Goal: Information Seeking & Learning: Learn about a topic

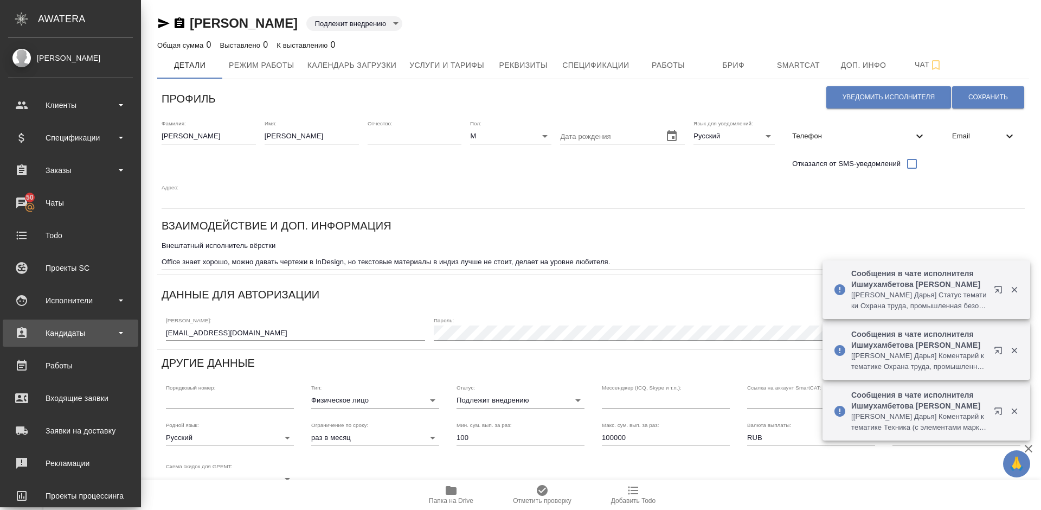
click at [107, 333] on div "Кандидаты" at bounding box center [70, 333] width 125 height 16
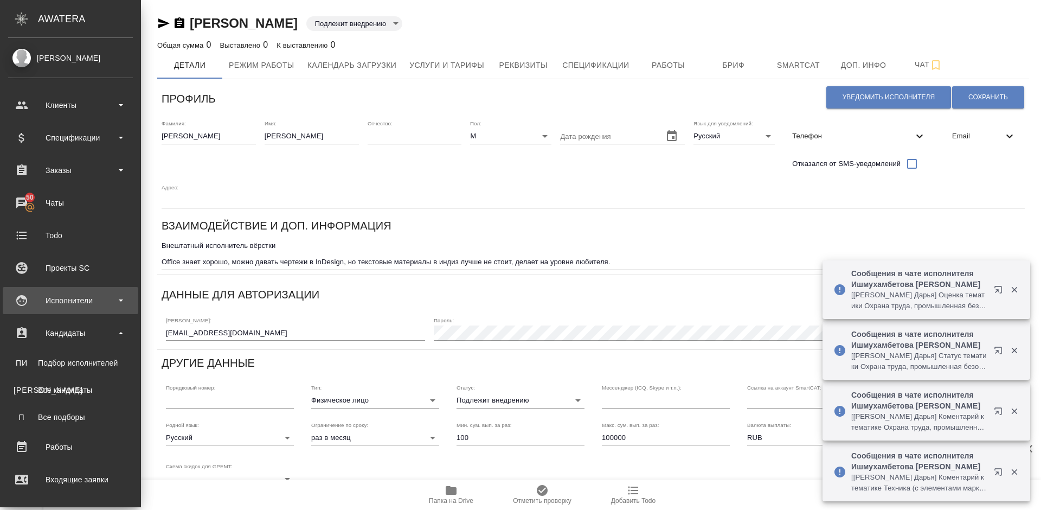
click at [96, 307] on div "Исполнители" at bounding box center [70, 300] width 125 height 16
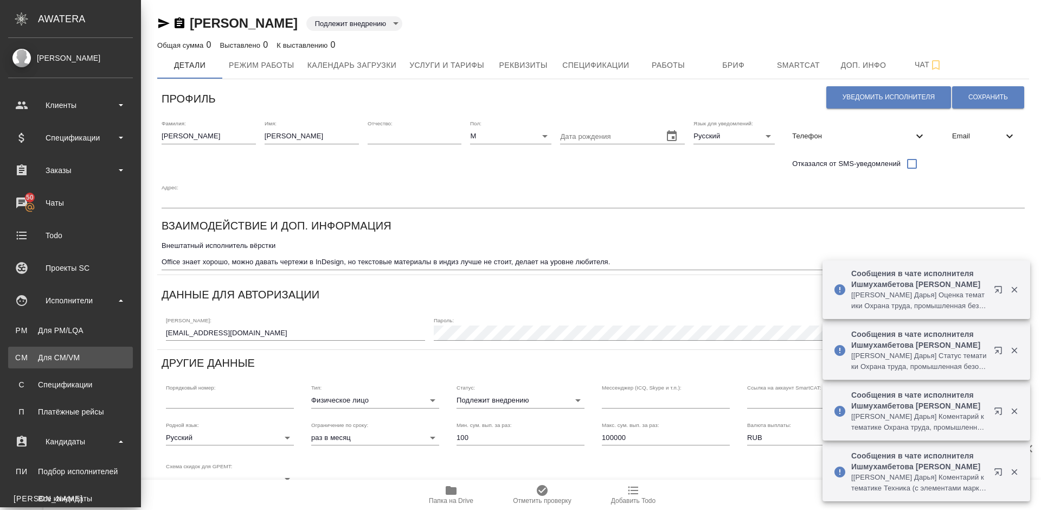
click at [101, 353] on div "Для CM/VM" at bounding box center [71, 357] width 114 height 11
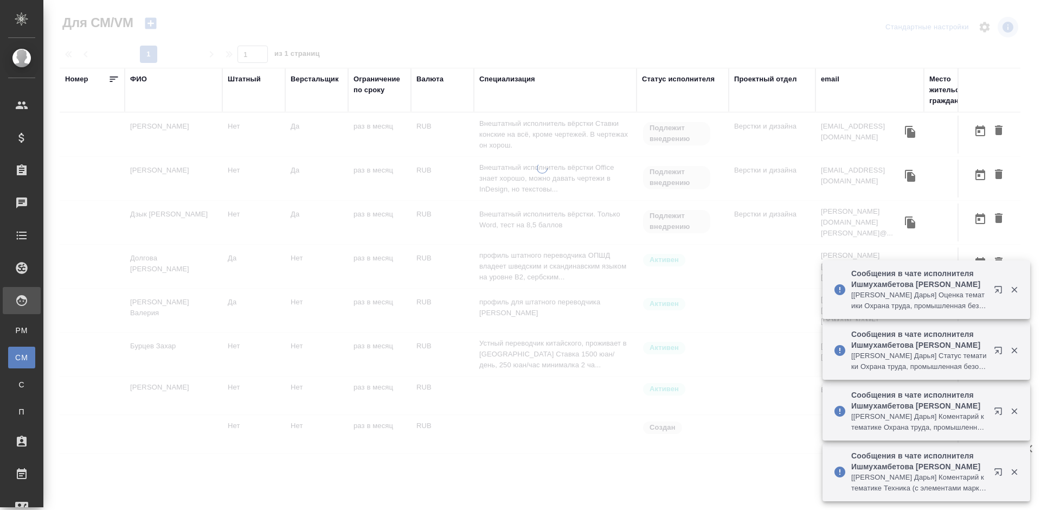
click at [141, 79] on div "ФИО" at bounding box center [138, 79] width 17 height 11
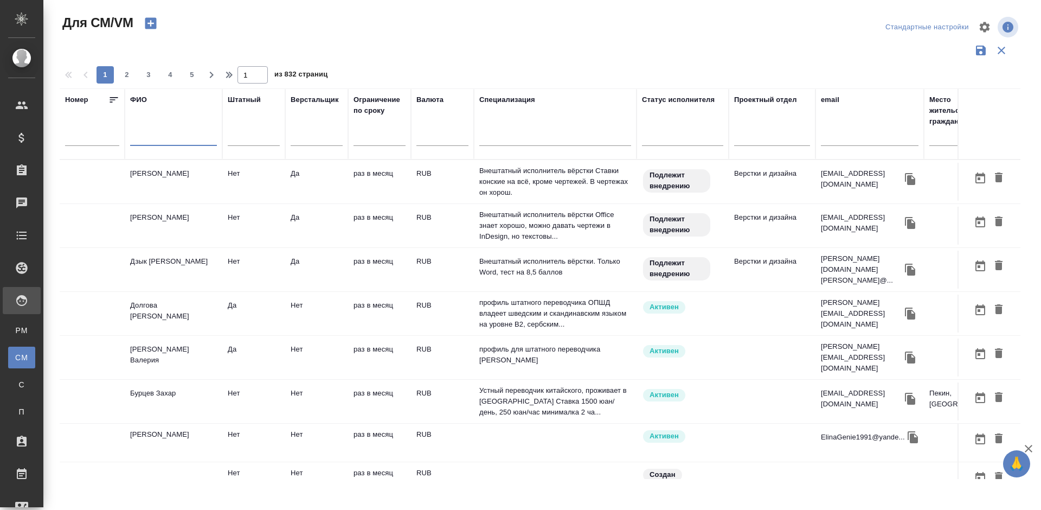
click at [174, 137] on input "text" at bounding box center [173, 139] width 87 height 14
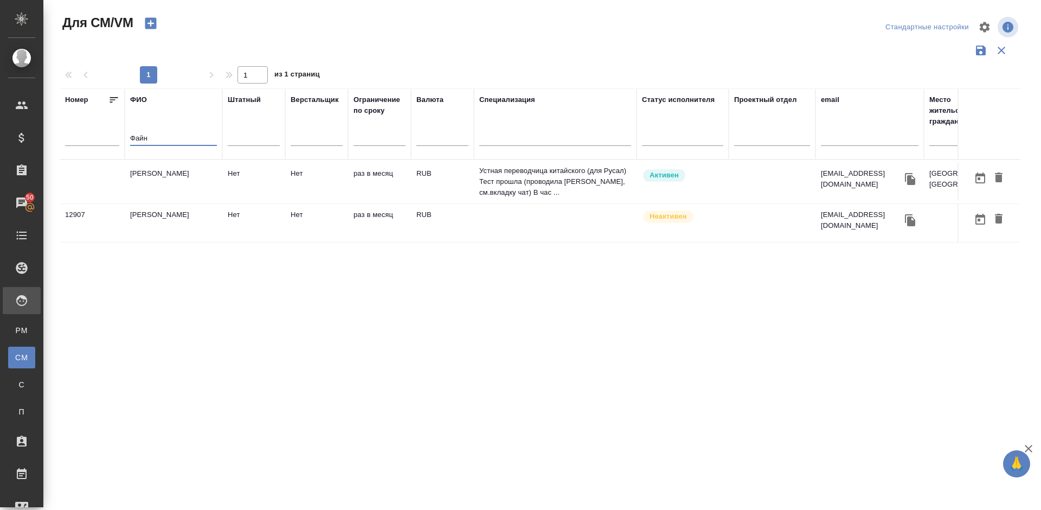
type input "Файн"
click at [185, 186] on td "[PERSON_NAME]" at bounding box center [174, 182] width 98 height 38
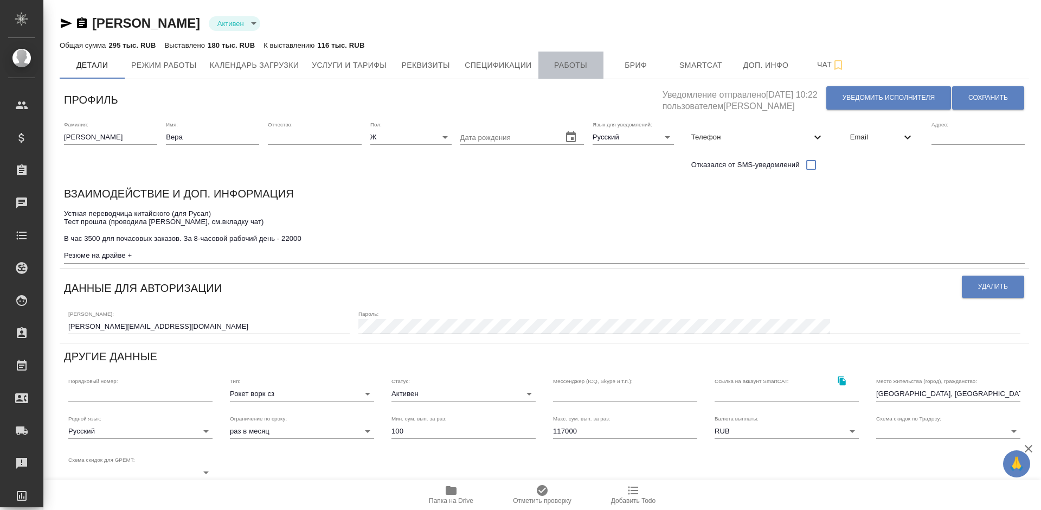
click at [577, 65] on span "Работы" at bounding box center [571, 66] width 52 height 14
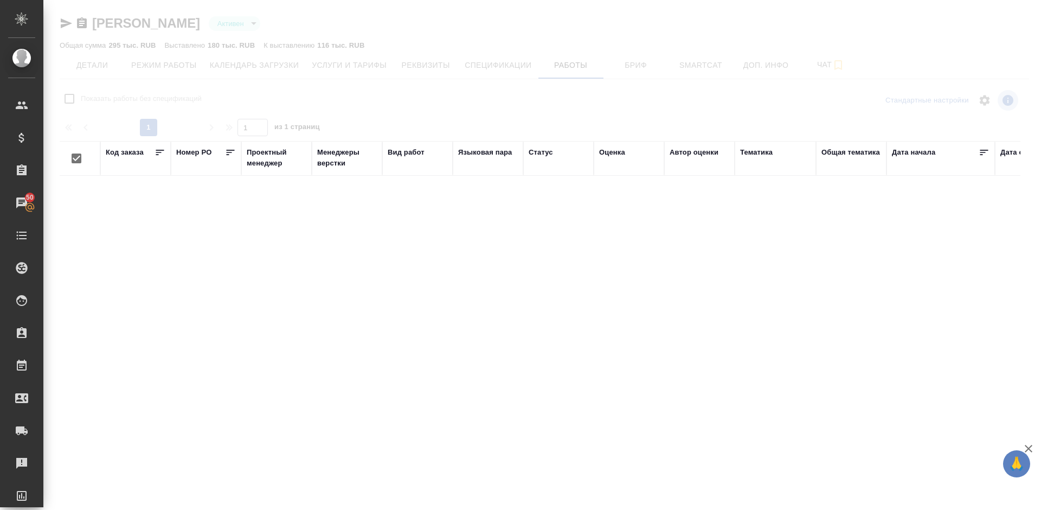
checkbox input "false"
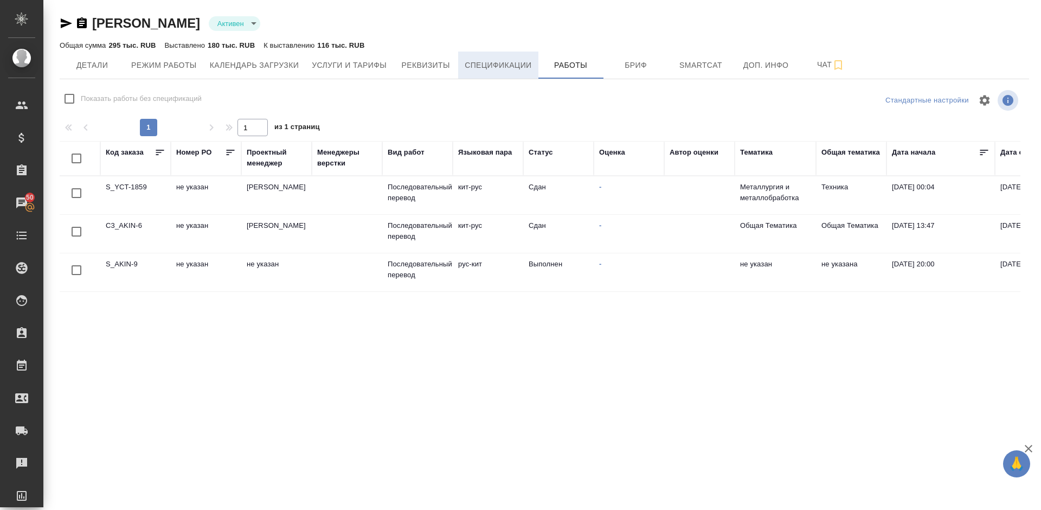
click at [498, 56] on button "Спецификации" at bounding box center [498, 65] width 80 height 27
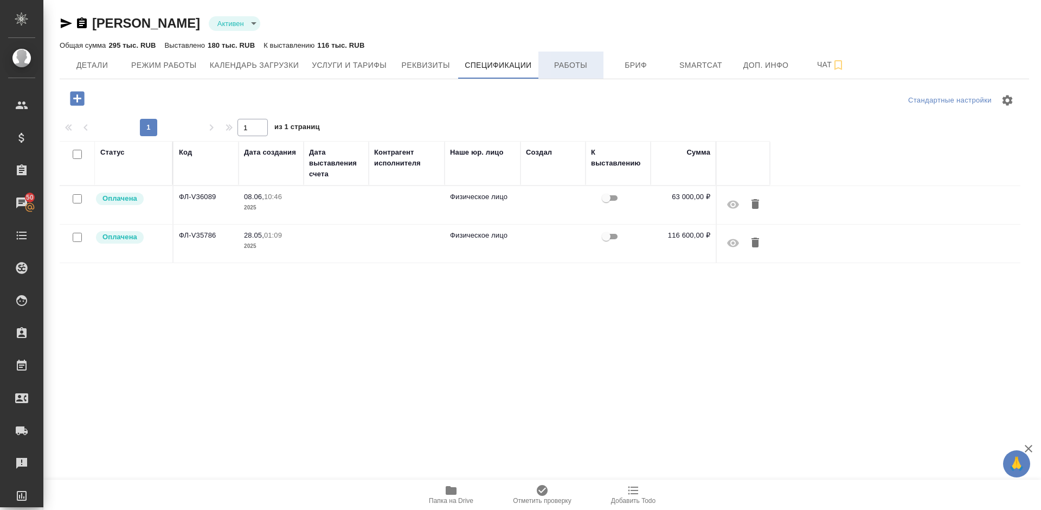
click at [564, 59] on span "Работы" at bounding box center [571, 66] width 52 height 14
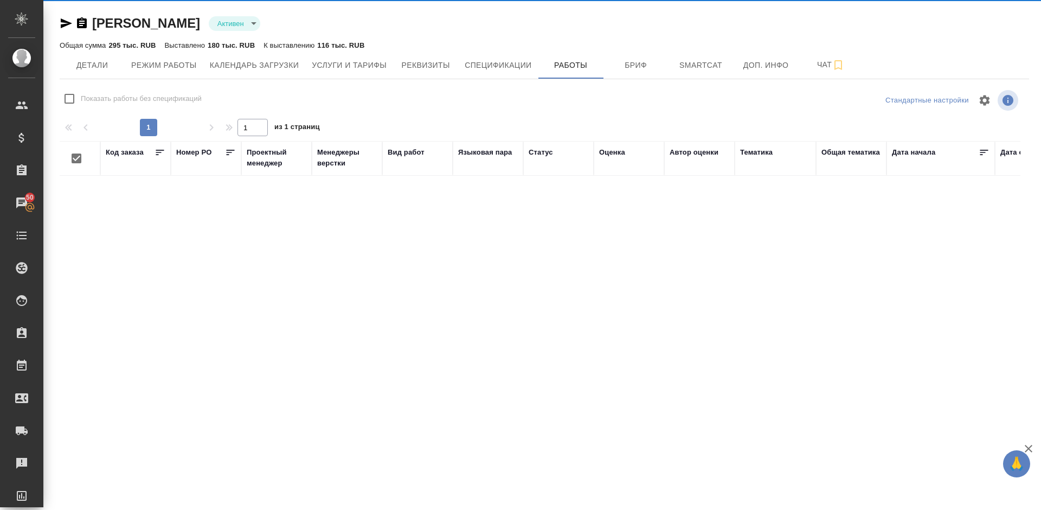
checkbox input "false"
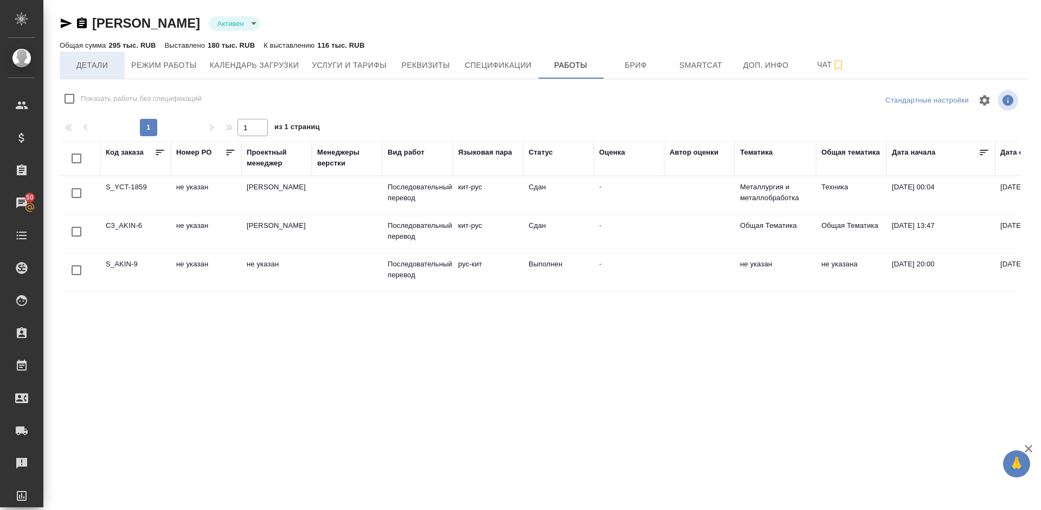
click at [103, 66] on span "Детали" at bounding box center [92, 66] width 52 height 14
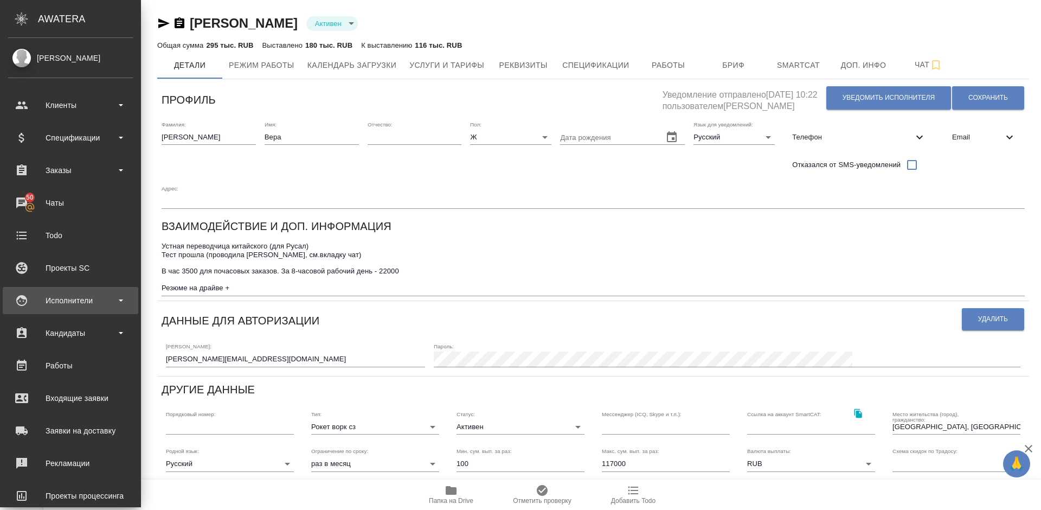
click at [82, 305] on div "Исполнители" at bounding box center [70, 300] width 125 height 16
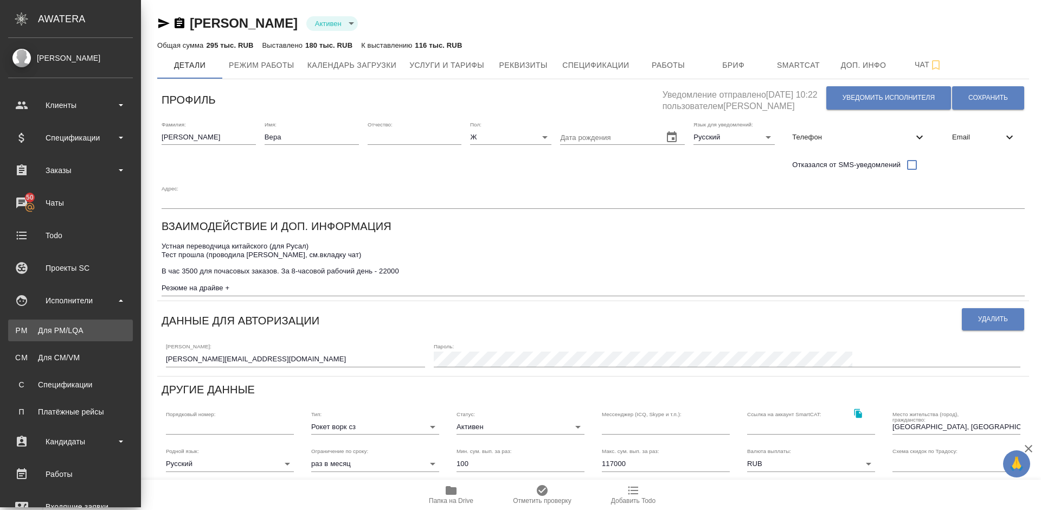
click at [94, 331] on div "Для PM/LQA" at bounding box center [71, 330] width 114 height 11
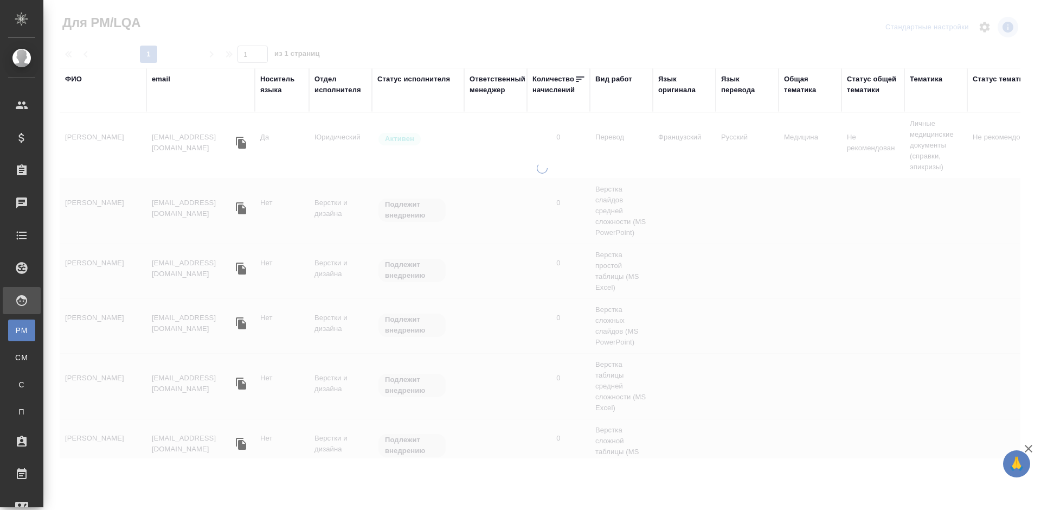
click at [79, 80] on div "ФИО" at bounding box center [73, 79] width 17 height 11
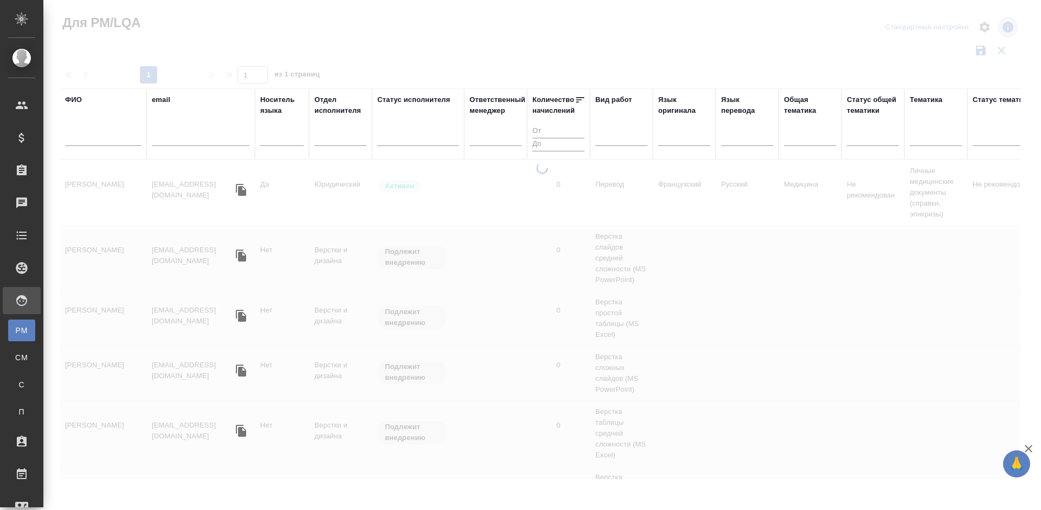
click at [101, 140] on input "text" at bounding box center [103, 139] width 76 height 14
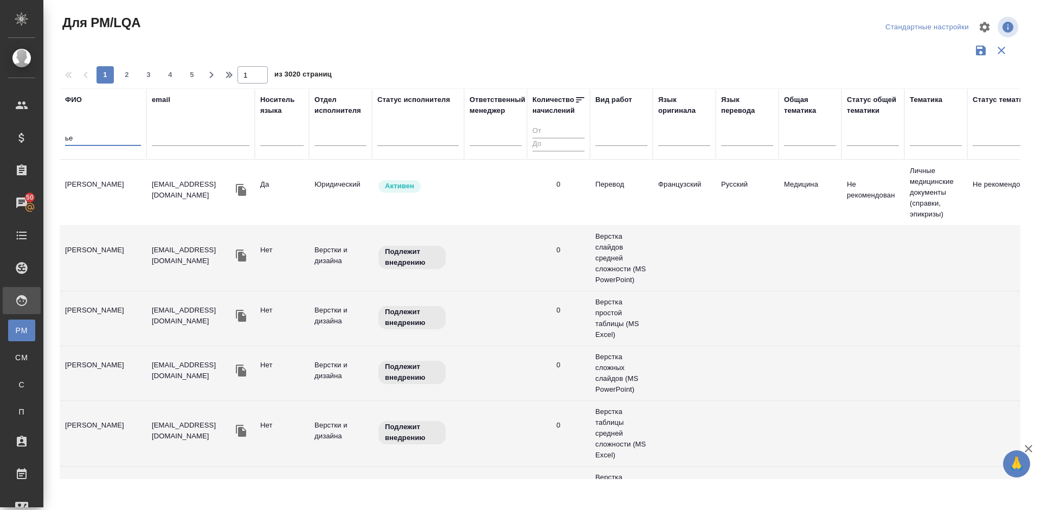
type input "ь"
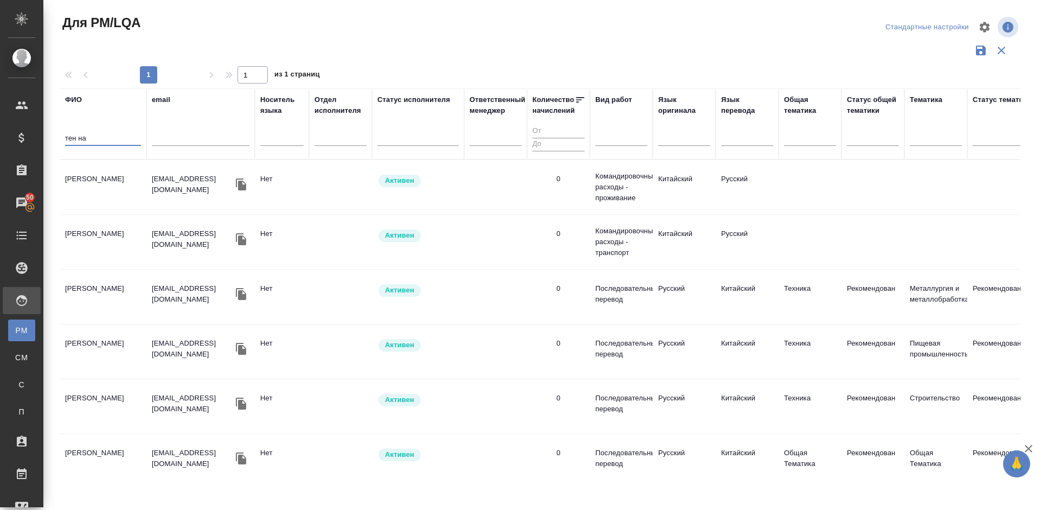
type input "тен на"
click at [119, 189] on td "[PERSON_NAME]" at bounding box center [103, 187] width 87 height 38
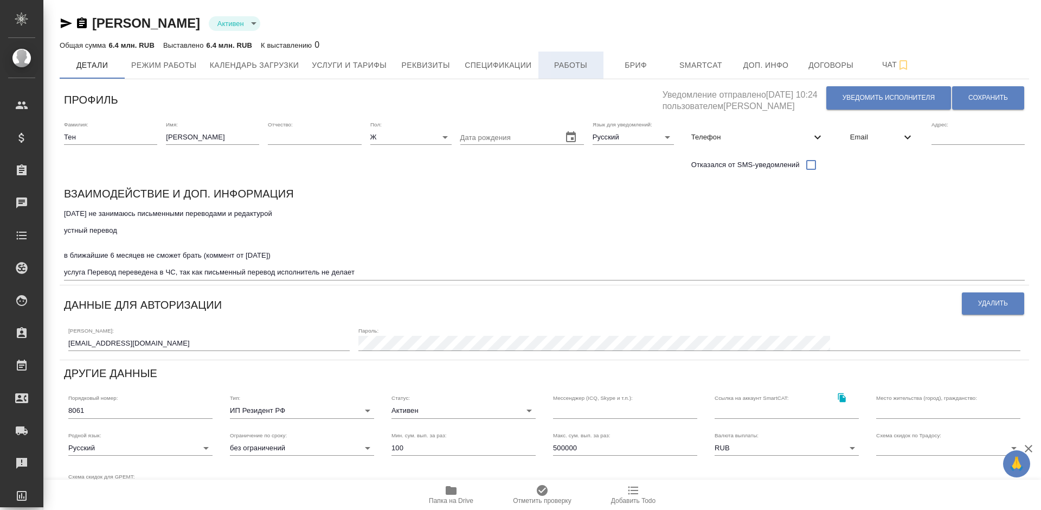
click at [579, 55] on button "Работы" at bounding box center [570, 65] width 65 height 27
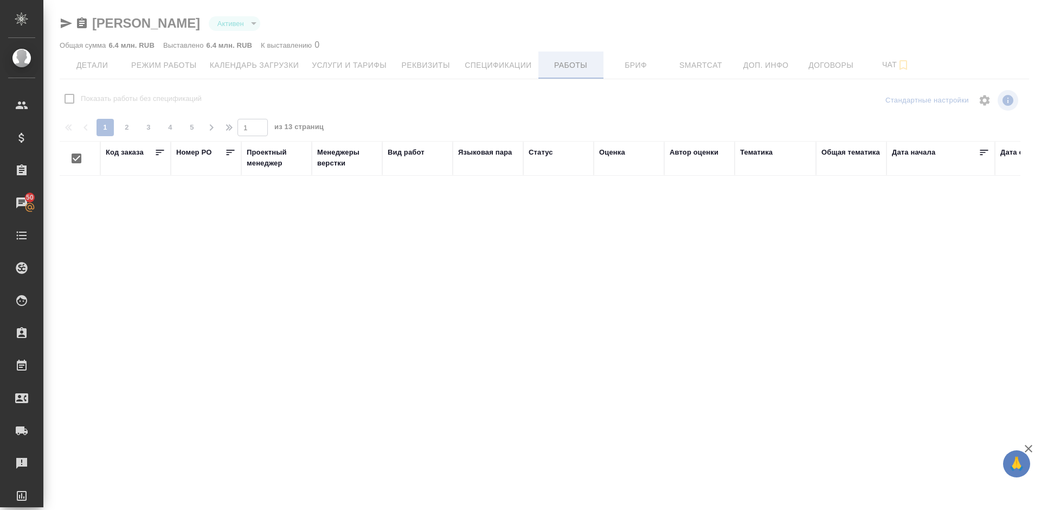
checkbox input "false"
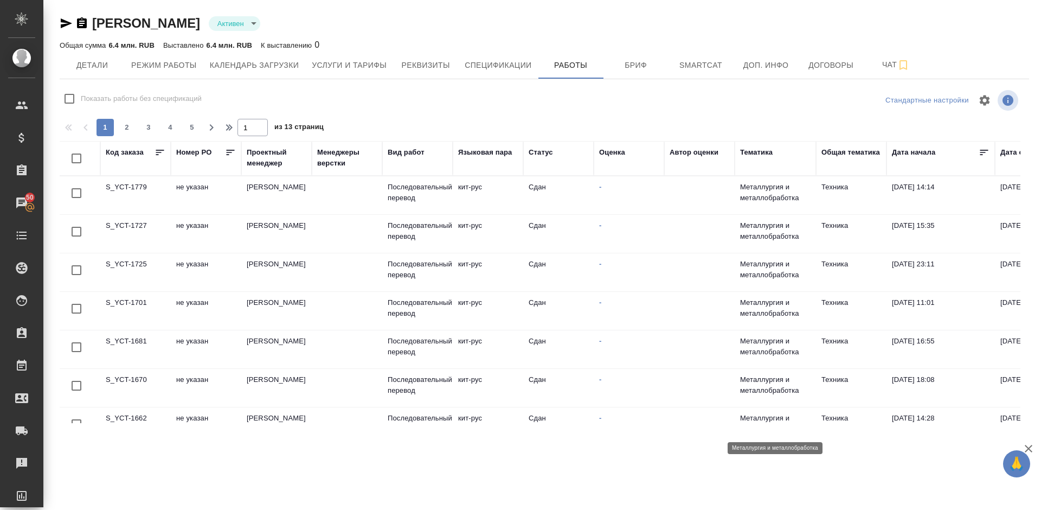
drag, startPoint x: 578, startPoint y: 413, endPoint x: 797, endPoint y: 411, distance: 219.0
click at [797, 411] on tr "S_YCT-1662 не указан Горленко Юлия Последовательный перевод кит-рус Сдан - Мета…" at bounding box center [863, 426] width 1607 height 38
